Goal: Task Accomplishment & Management: Complete application form

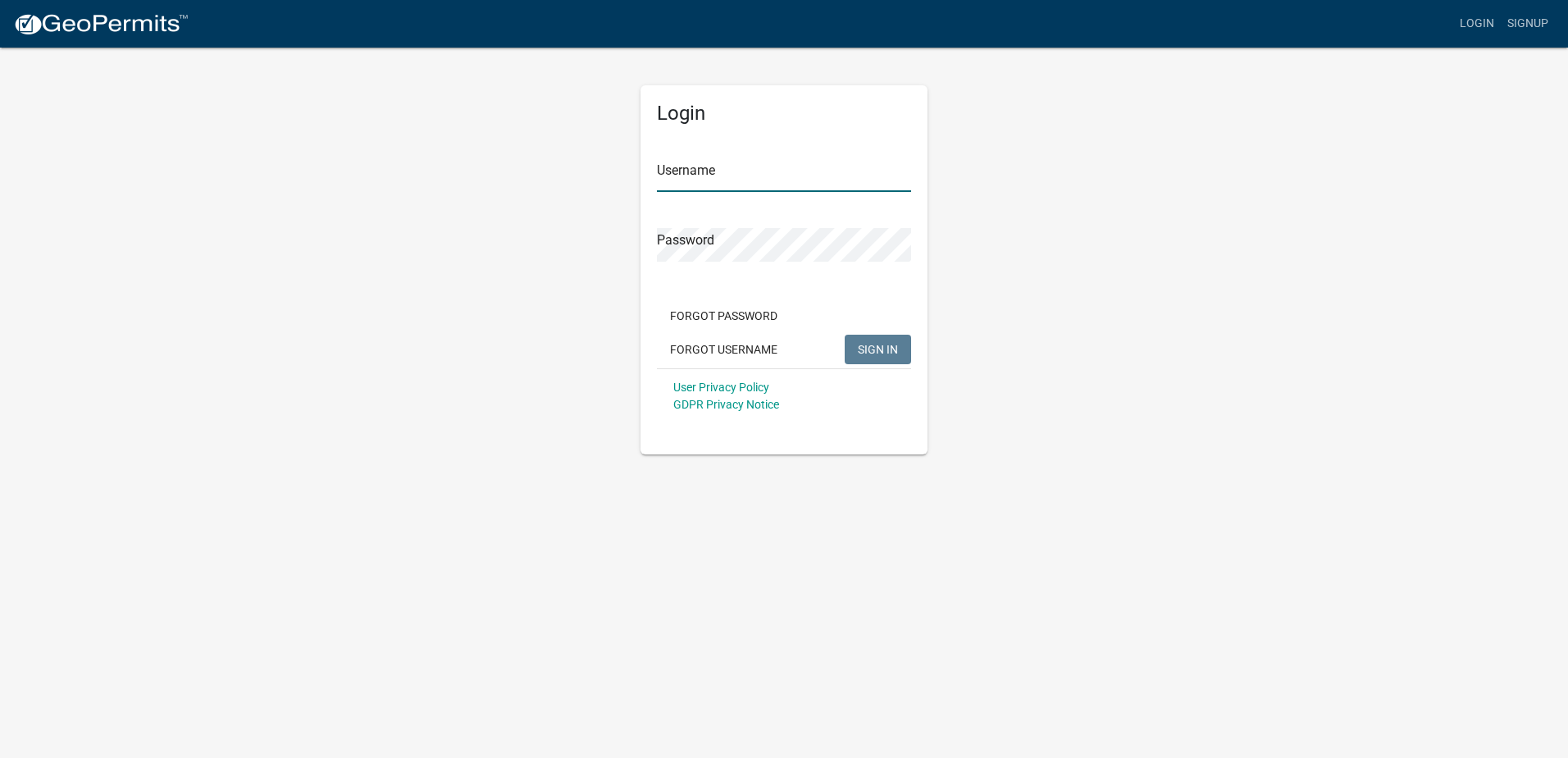
type input "[EMAIL_ADDRESS][DOMAIN_NAME]"
click at [876, 350] on span "SIGN IN" at bounding box center [878, 348] width 40 height 13
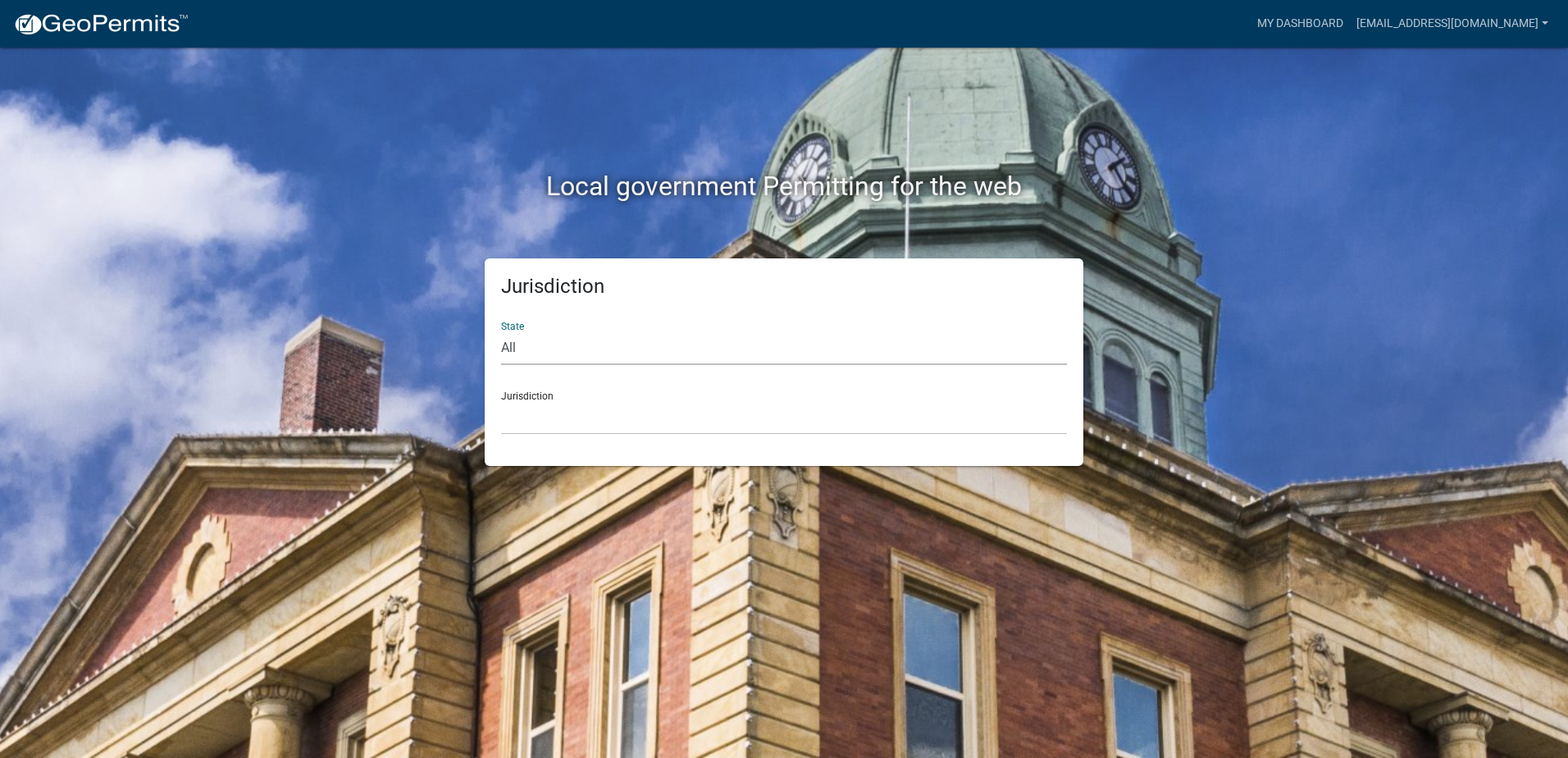
click at [541, 348] on select "All Colorado Georgia Indiana Iowa Kansas Minnesota Ohio South Carolina Wisconsin" at bounding box center [784, 347] width 566 height 34
select select "Minnesota"
click at [501, 331] on select "All Colorado Georgia Indiana Iowa Kansas Minnesota Ohio South Carolina Wisconsin" at bounding box center [784, 347] width 566 height 34
click at [613, 413] on select "Becker County, Minnesota Benton County, Minnesota Carlton County, Minnesota Cit…" at bounding box center [784, 418] width 566 height 34
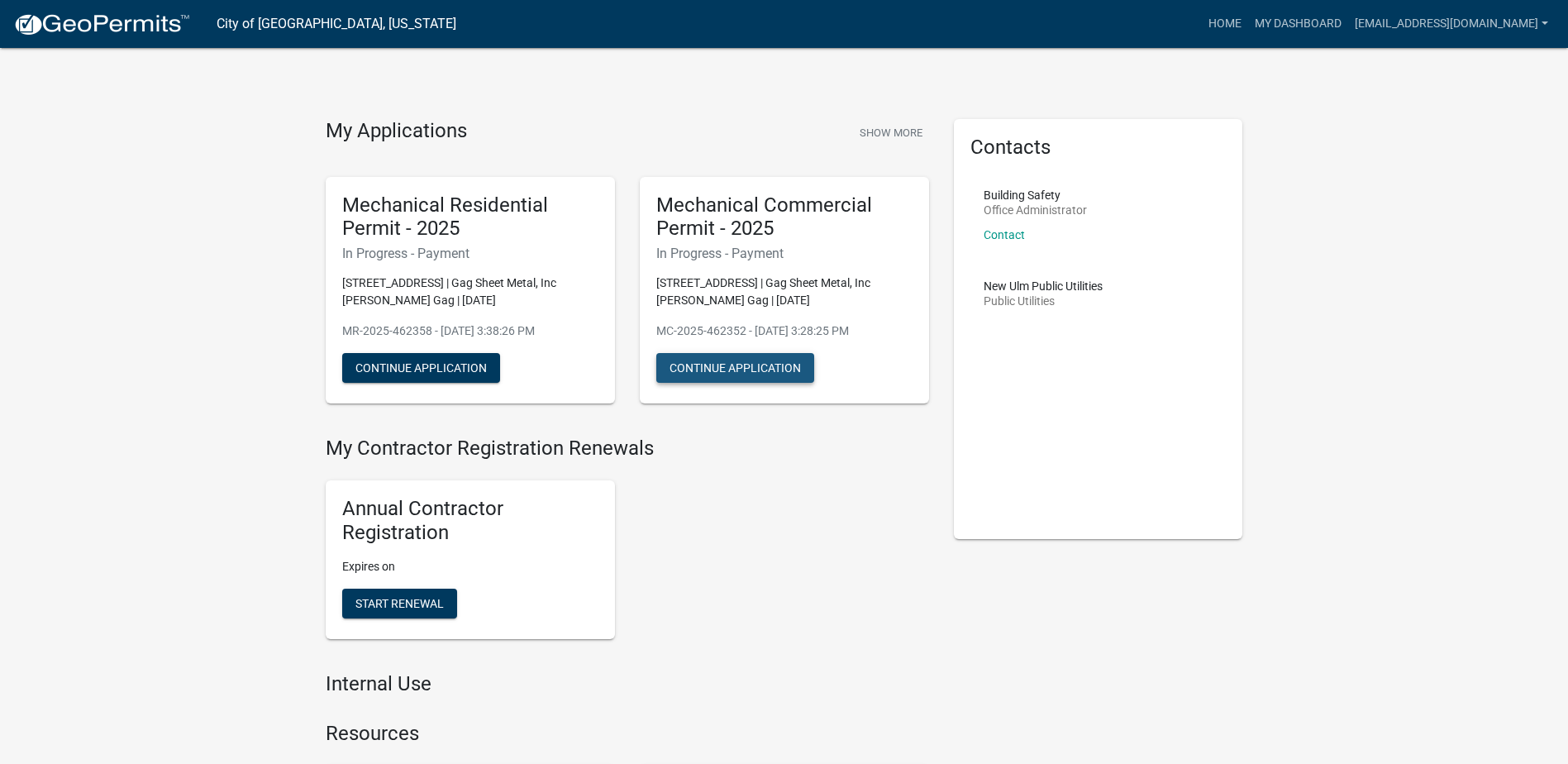
click at [728, 372] on button "Continue Application" at bounding box center [735, 367] width 158 height 29
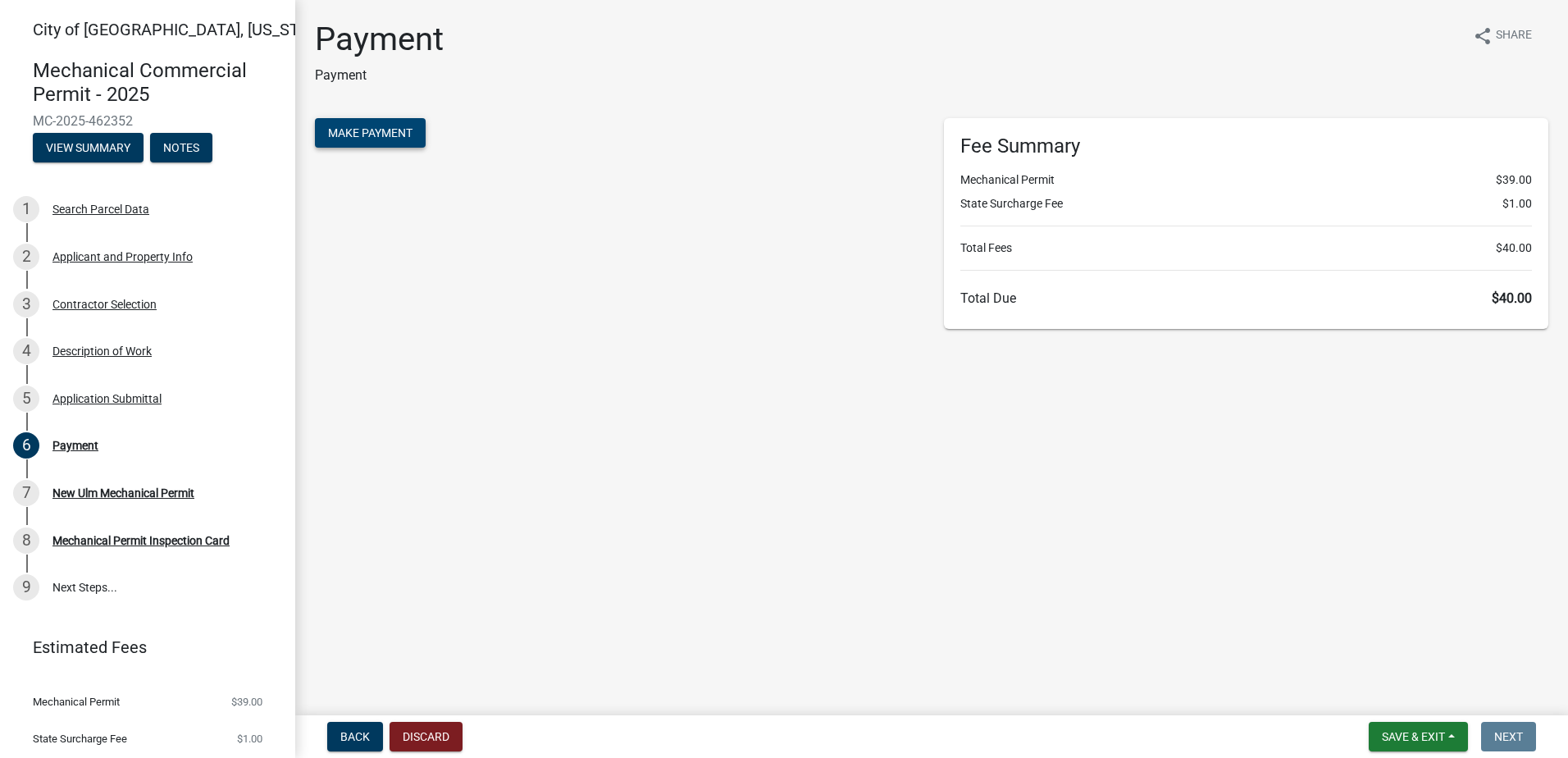
click at [362, 134] on span "Make Payment" at bounding box center [371, 132] width 84 height 13
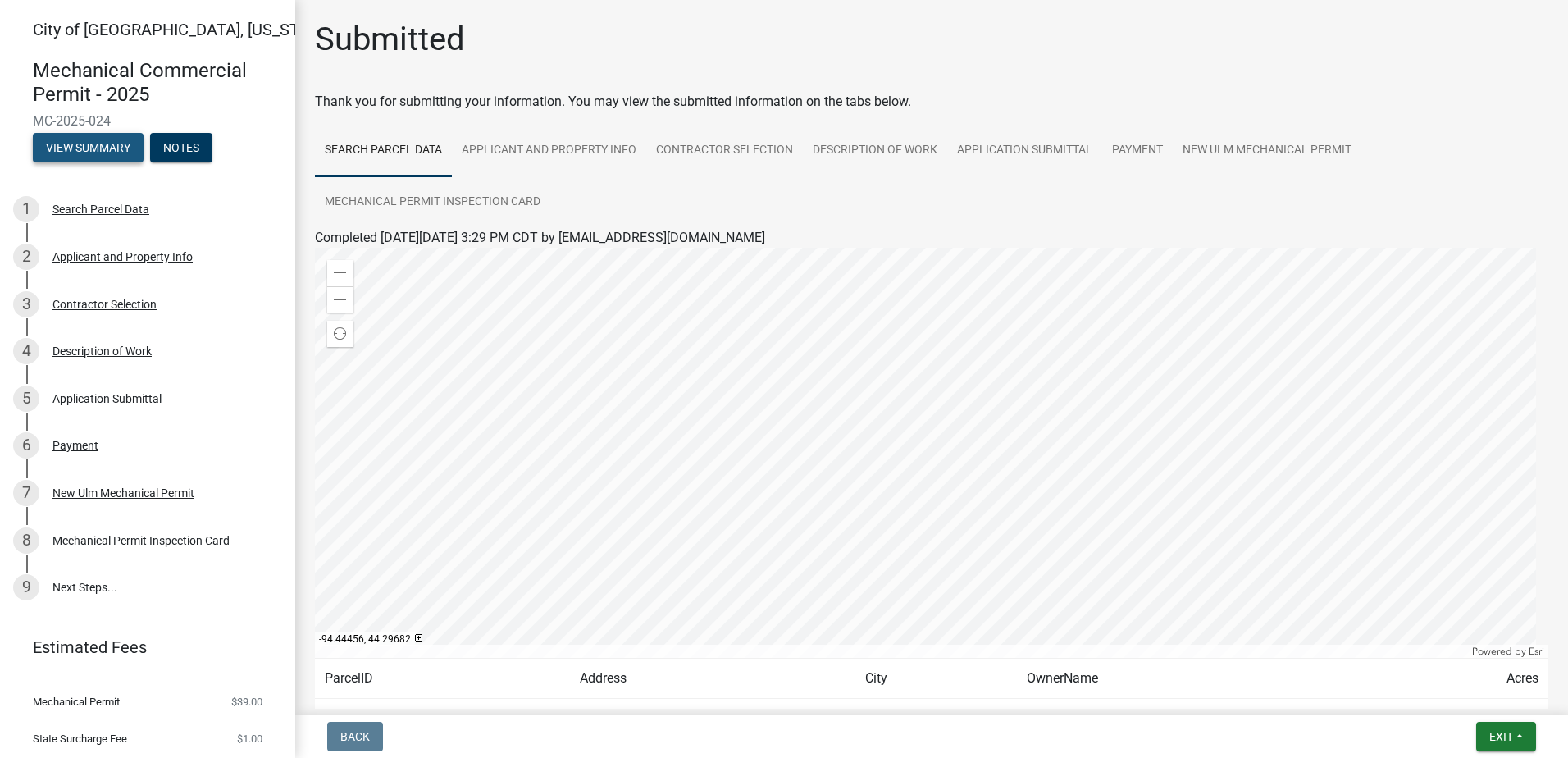
click at [63, 158] on button "View Summary" at bounding box center [88, 148] width 111 height 29
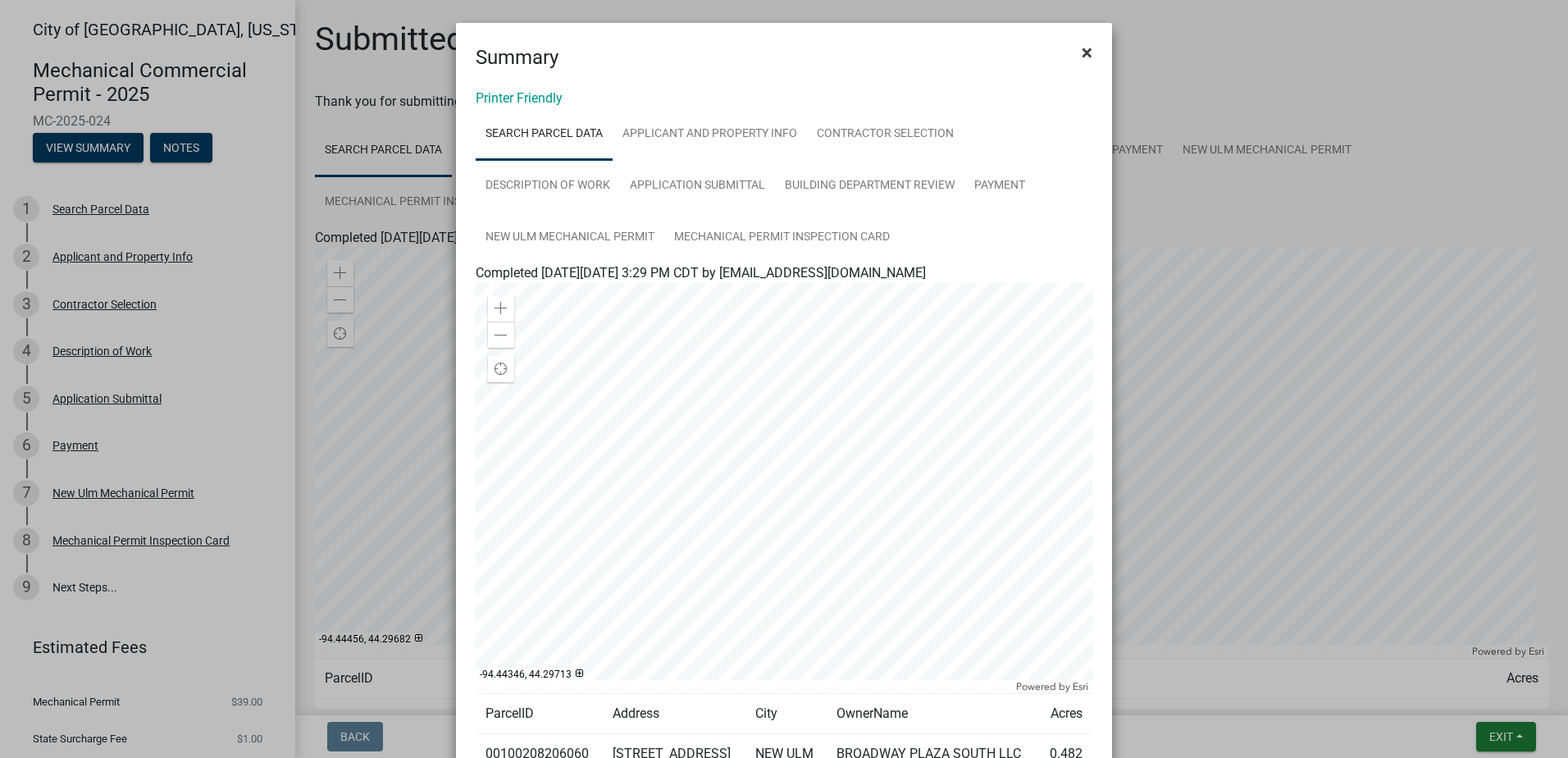
click at [1082, 58] on span "×" at bounding box center [1087, 52] width 10 height 23
